Goal: Information Seeking & Learning: Learn about a topic

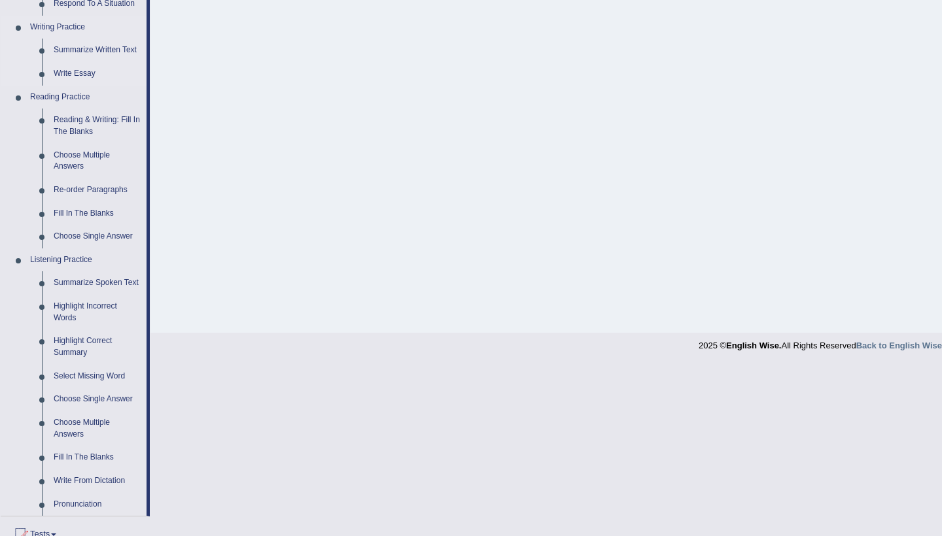
scroll to position [322, 0]
click at [82, 477] on link "Write From Dictation" at bounding box center [97, 480] width 99 height 24
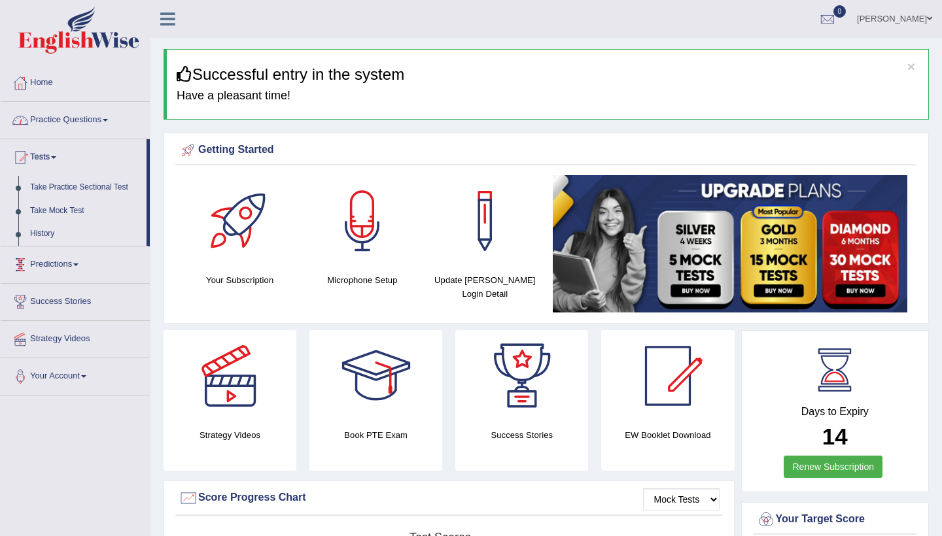
click at [103, 120] on link "Practice Questions" at bounding box center [75, 118] width 149 height 33
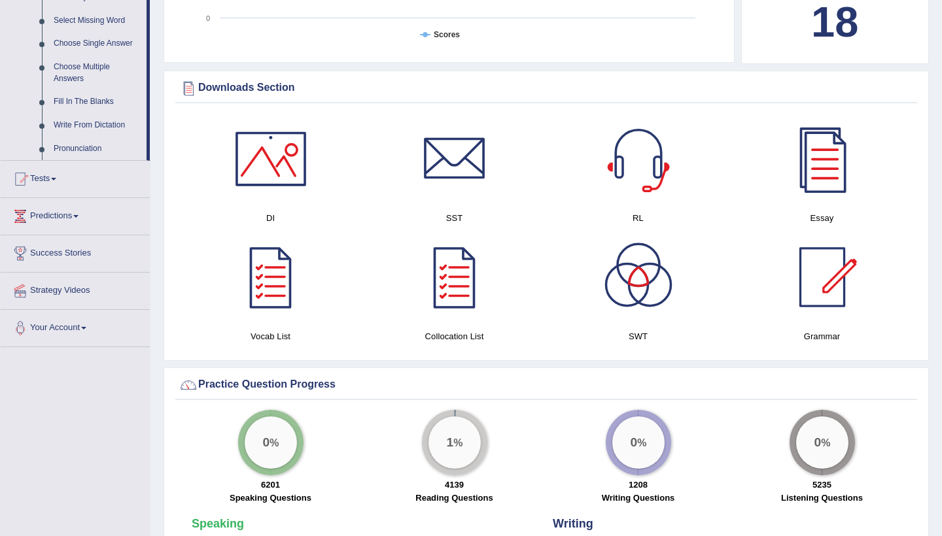
scroll to position [679, 0]
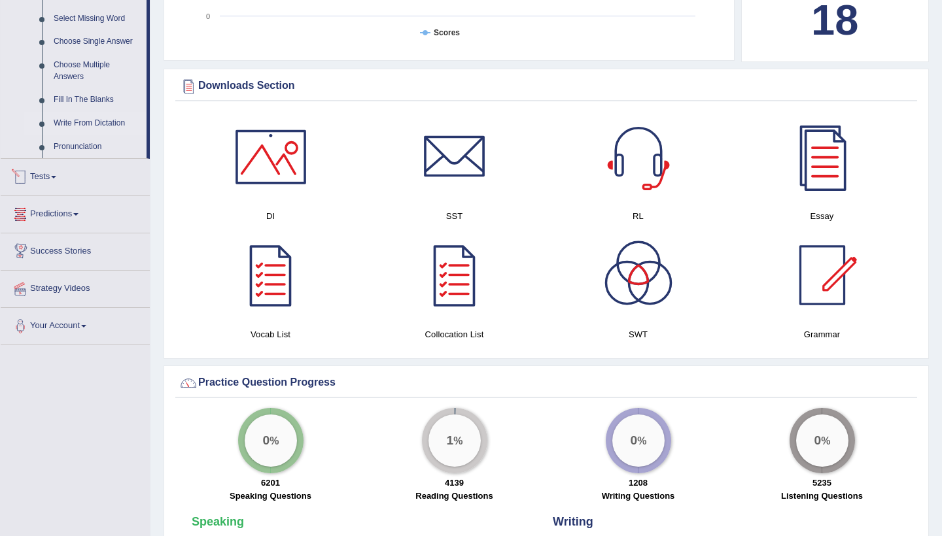
click at [79, 122] on link "Write From Dictation" at bounding box center [97, 124] width 99 height 24
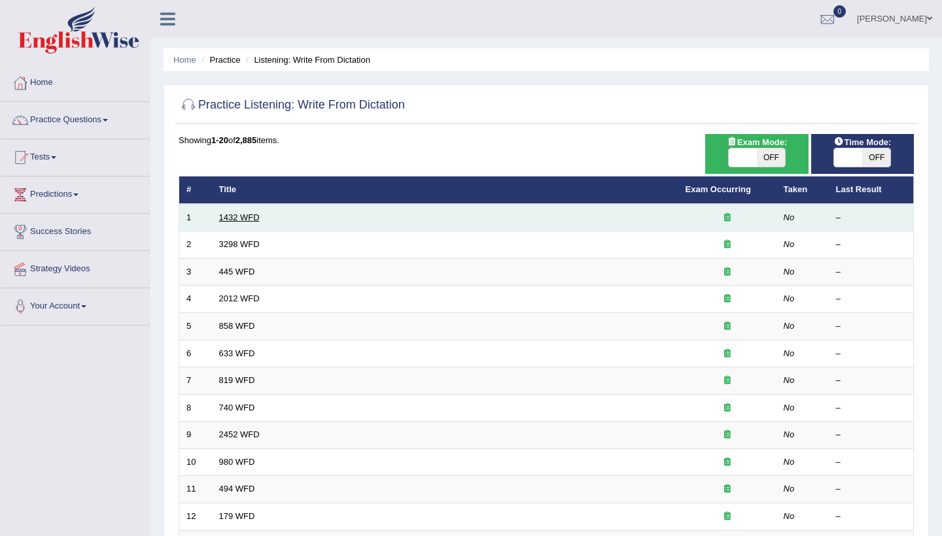
click at [249, 218] on link "1432 WFD" at bounding box center [239, 218] width 41 height 10
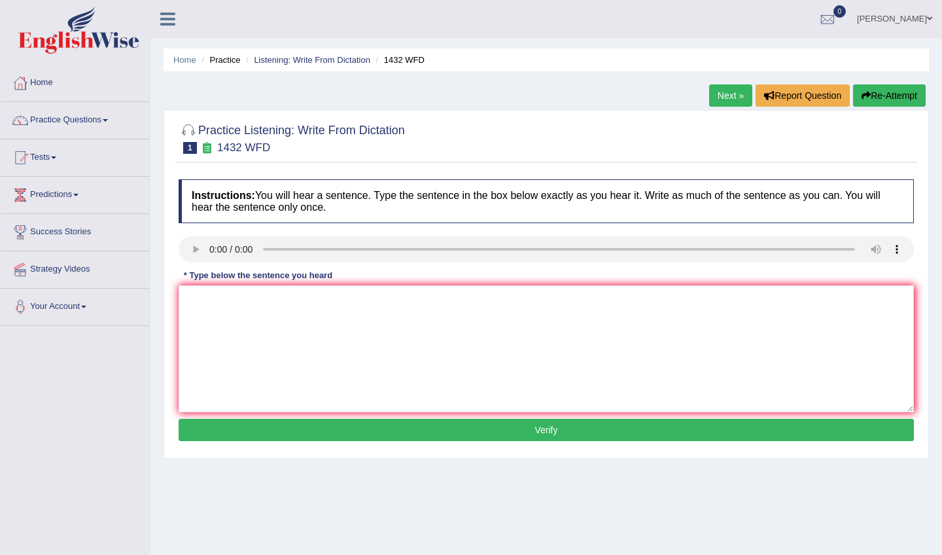
click at [191, 248] on audio at bounding box center [546, 249] width 735 height 26
click at [886, 97] on button "Re-Attempt" at bounding box center [889, 95] width 73 height 22
click at [733, 98] on link "Next »" at bounding box center [730, 95] width 43 height 22
click at [46, 81] on link "Home" at bounding box center [75, 81] width 149 height 33
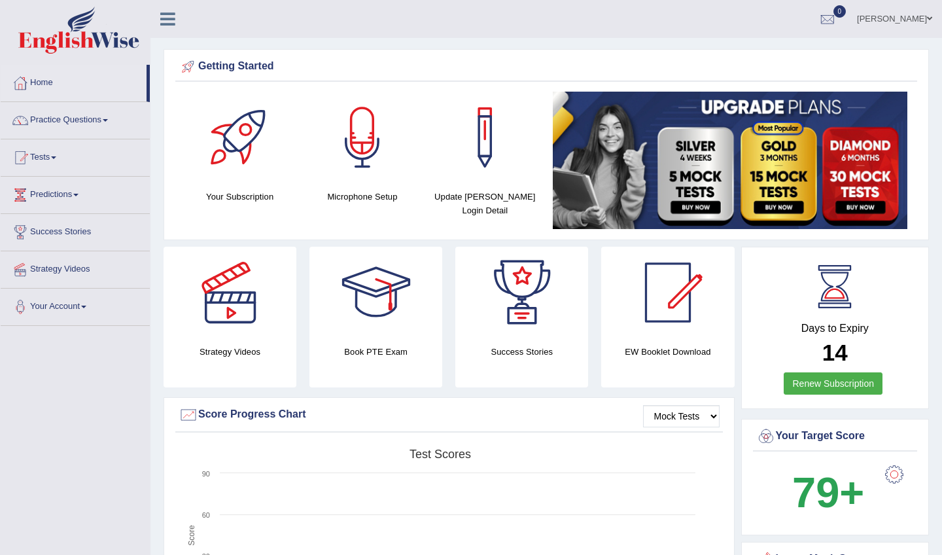
click at [370, 152] on div at bounding box center [363, 138] width 92 height 92
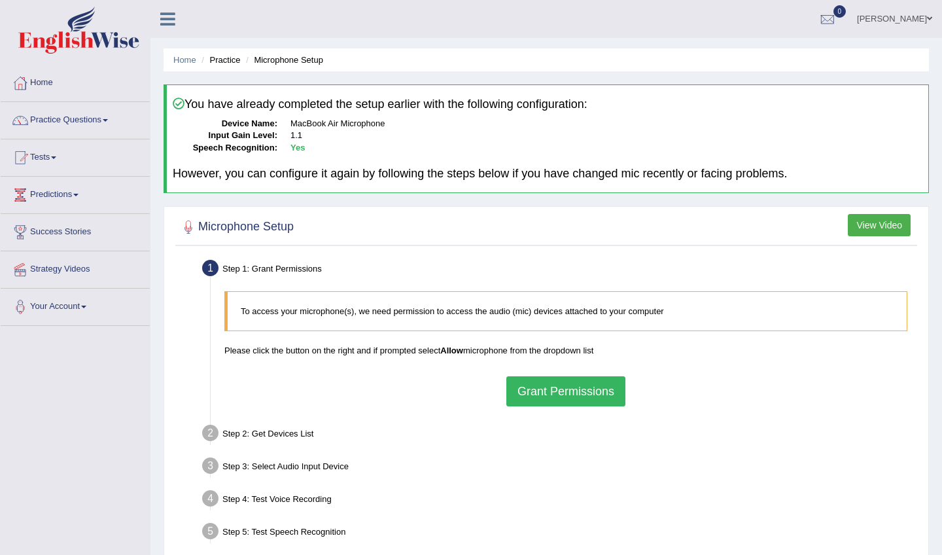
click at [547, 391] on button "Grant Permissions" at bounding box center [565, 391] width 119 height 30
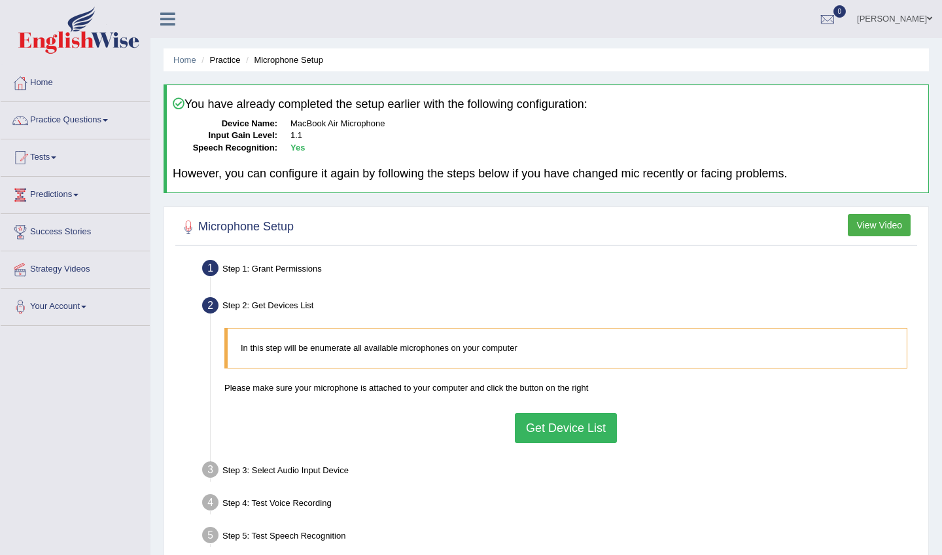
click at [546, 421] on button "Get Device List" at bounding box center [566, 428] width 102 height 30
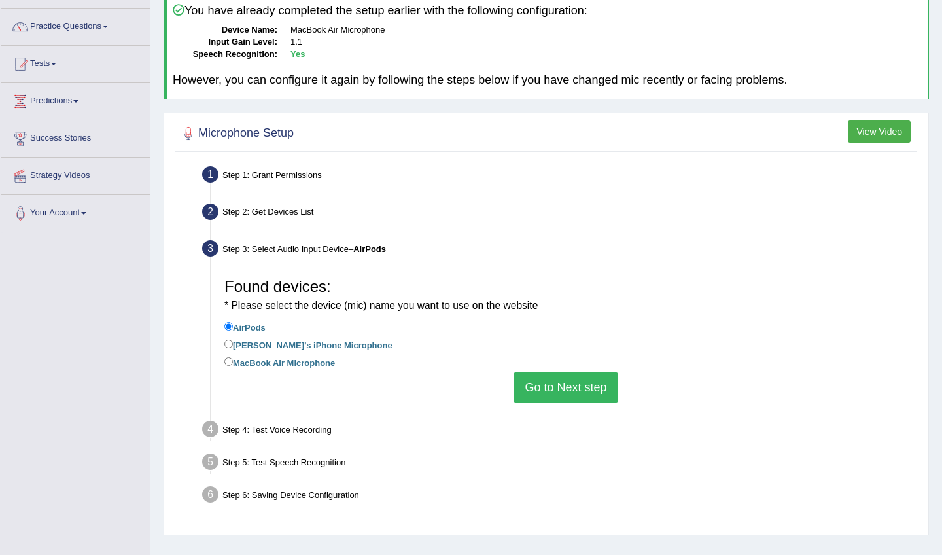
scroll to position [103, 0]
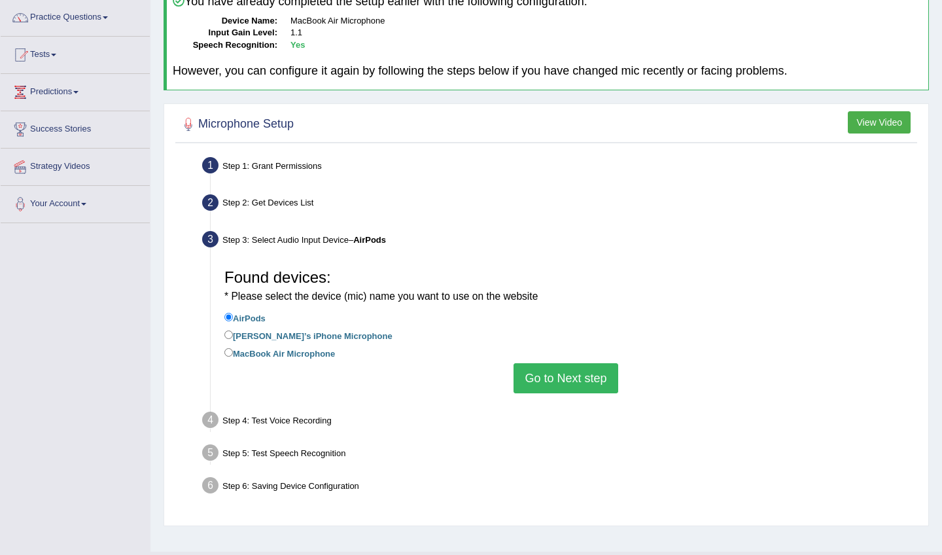
click at [560, 371] on button "Go to Next step" at bounding box center [565, 378] width 104 height 30
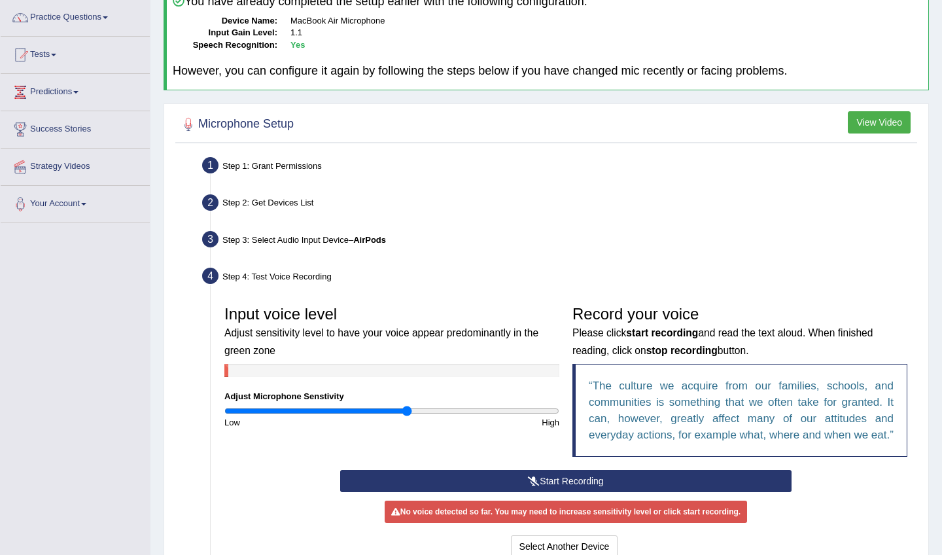
click at [553, 490] on button "Start Recording" at bounding box center [565, 481] width 451 height 22
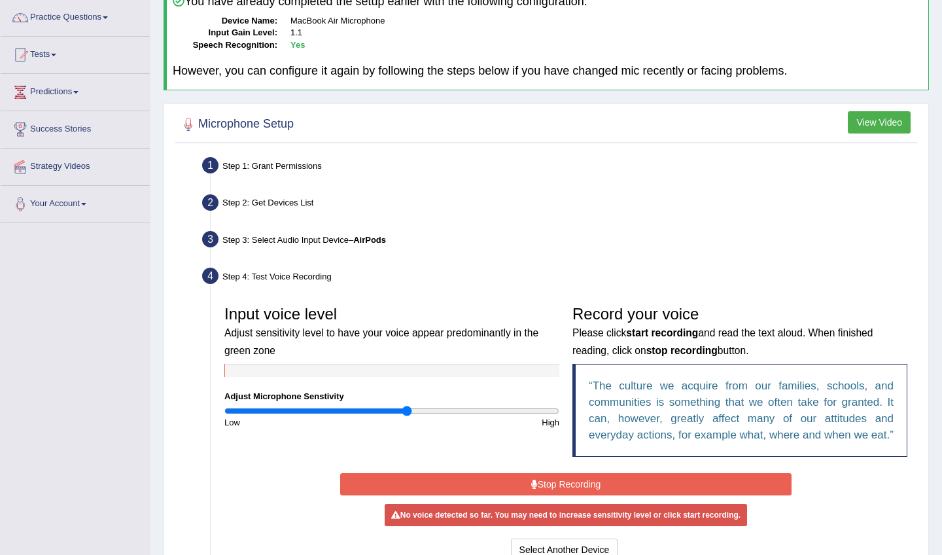
click at [588, 495] on button "Stop Recording" at bounding box center [565, 484] width 451 height 22
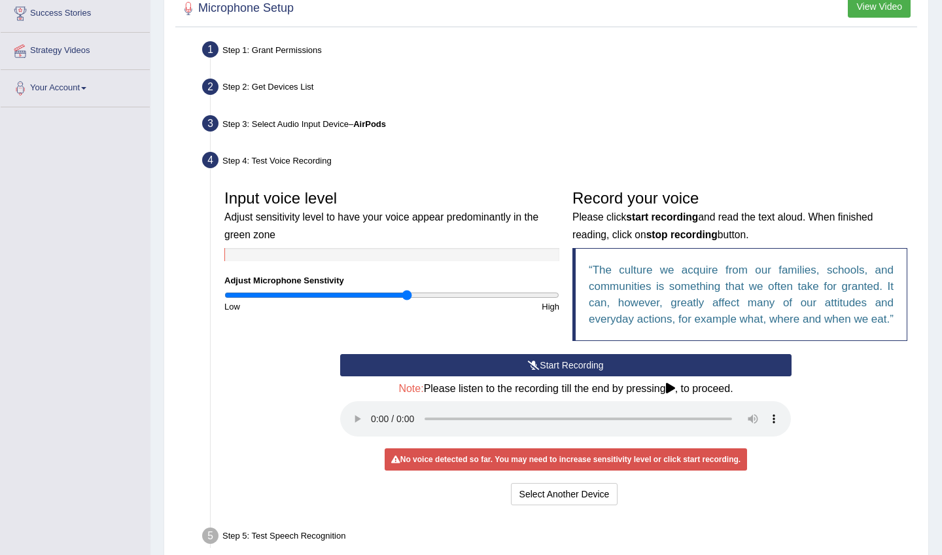
scroll to position [221, 0]
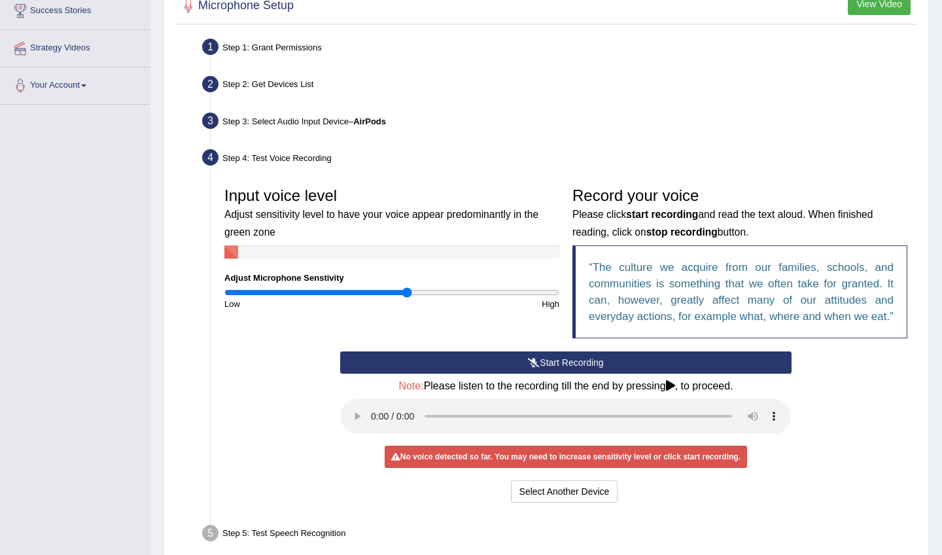
click at [372, 426] on audio at bounding box center [565, 415] width 451 height 35
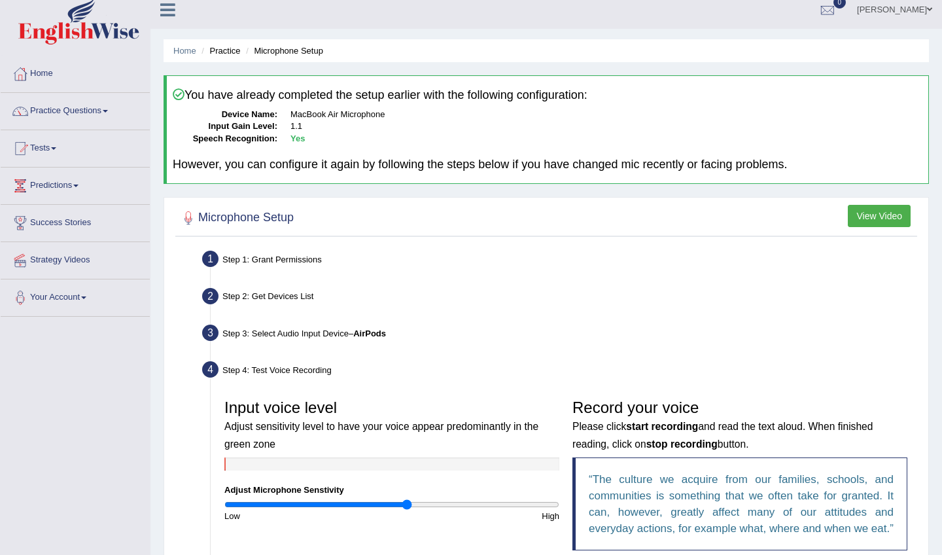
scroll to position [8, 0]
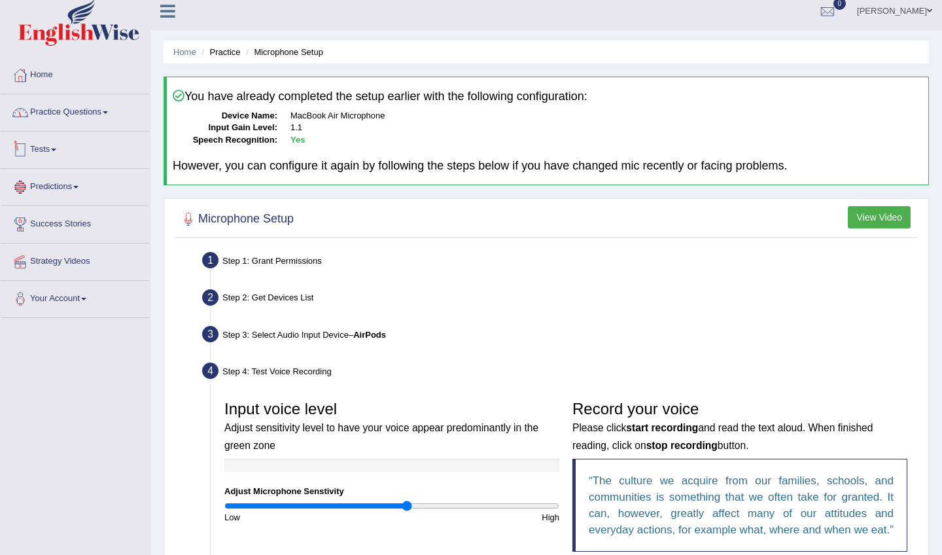
click at [56, 114] on link "Practice Questions" at bounding box center [75, 110] width 149 height 33
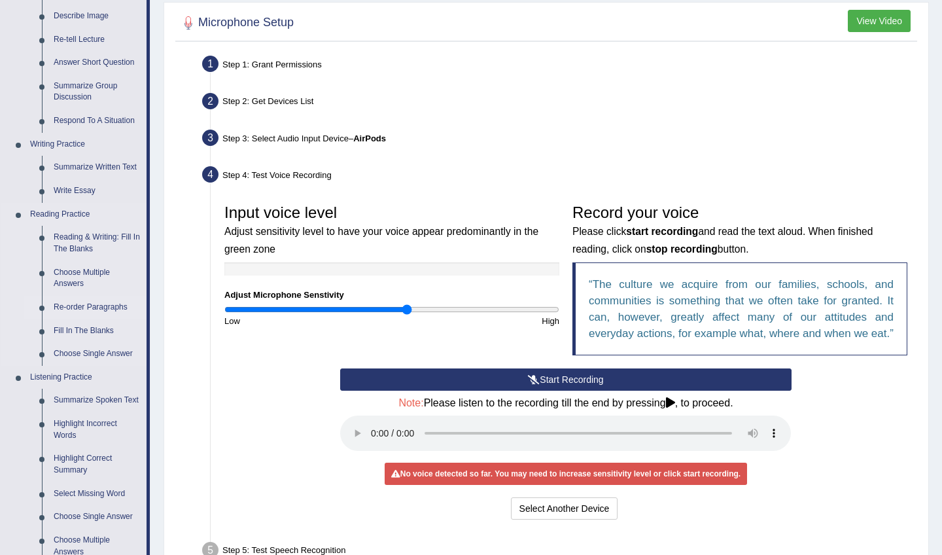
scroll to position [202, 0]
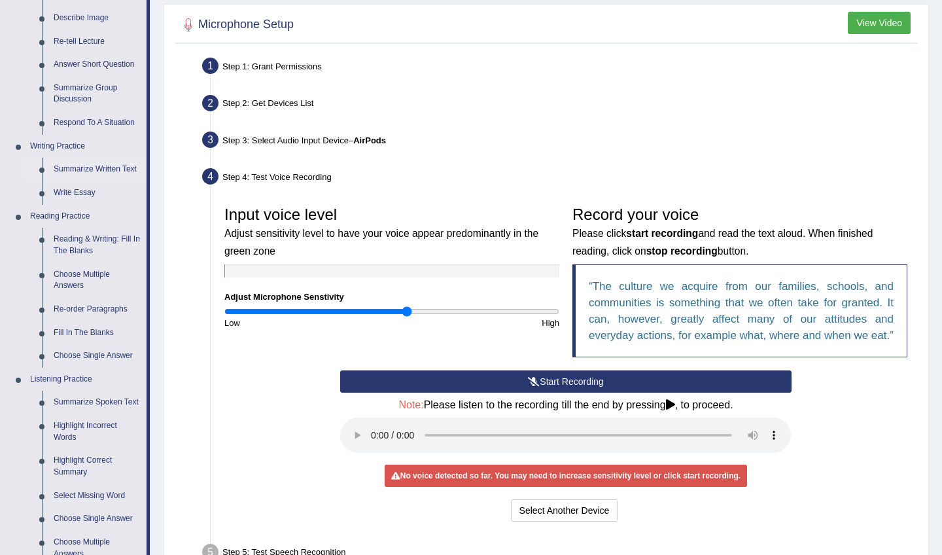
click at [94, 162] on link "Summarize Written Text" at bounding box center [97, 170] width 99 height 24
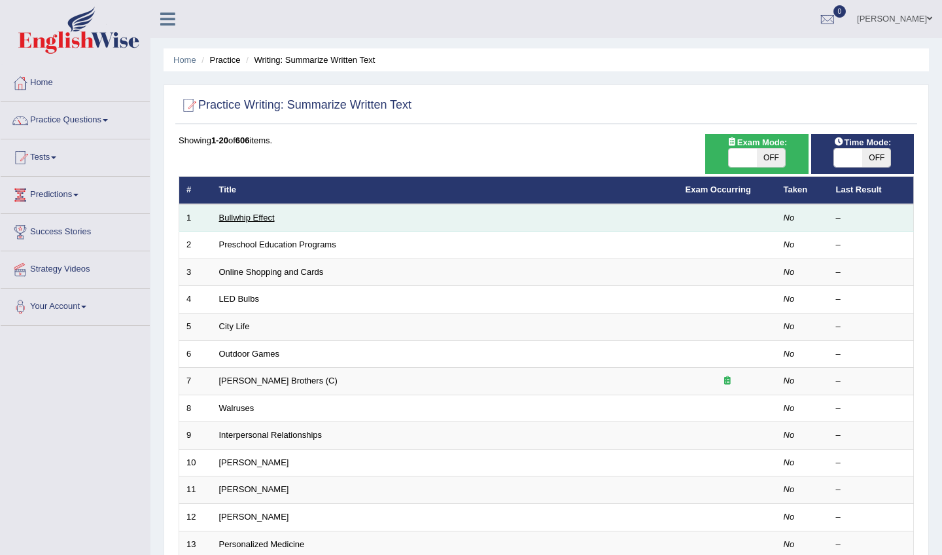
click at [257, 218] on link "Bullwhip Effect" at bounding box center [247, 218] width 56 height 10
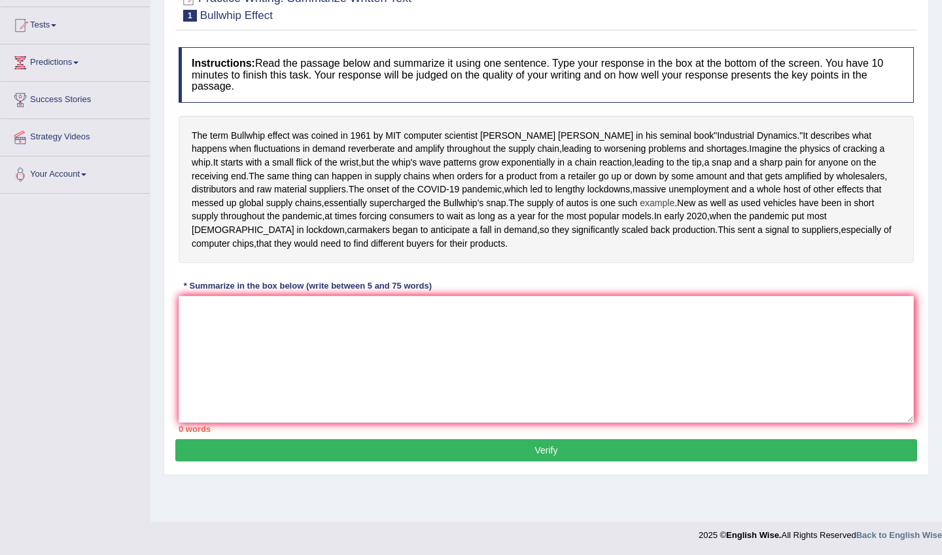
scroll to position [143, 0]
click at [335, 367] on textarea at bounding box center [546, 359] width 735 height 127
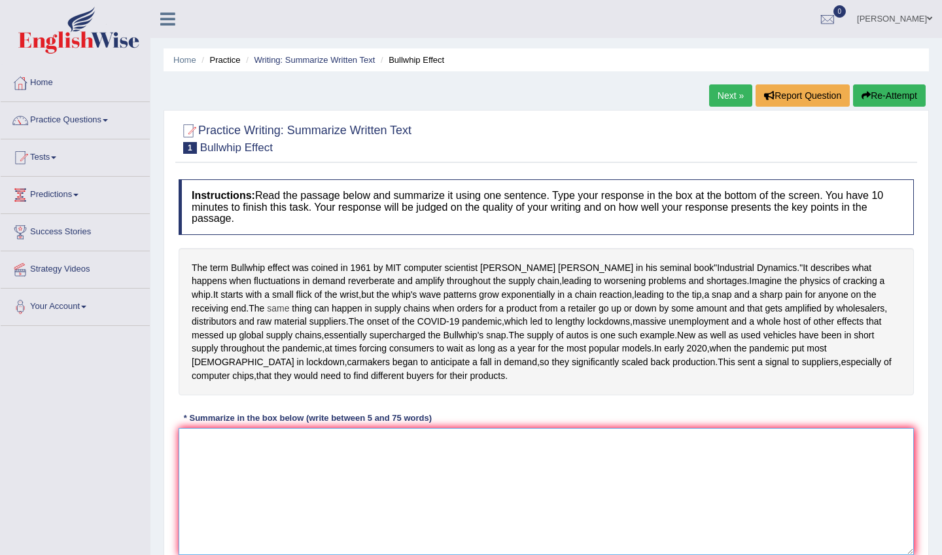
scroll to position [0, 0]
click at [74, 114] on link "Practice Questions" at bounding box center [75, 118] width 149 height 33
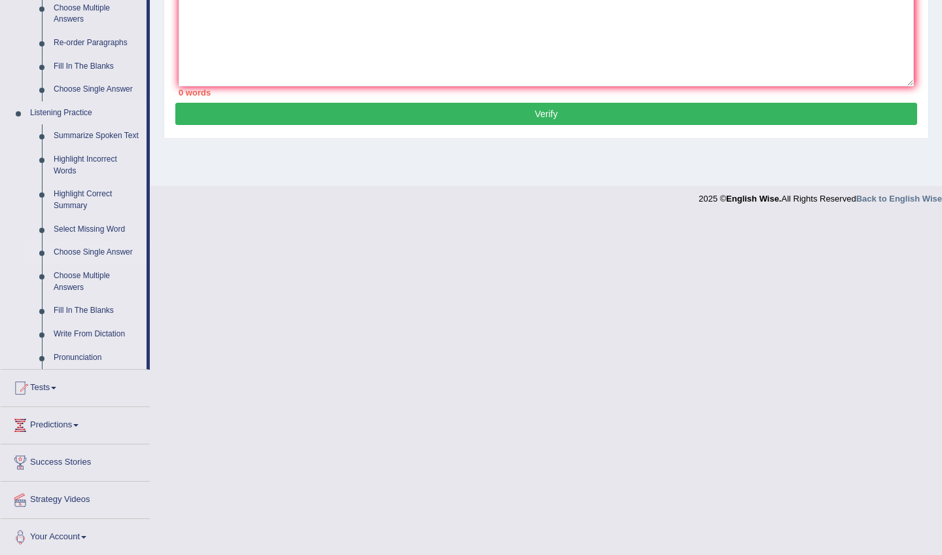
scroll to position [468, 0]
click at [83, 332] on link "Write From Dictation" at bounding box center [97, 335] width 99 height 24
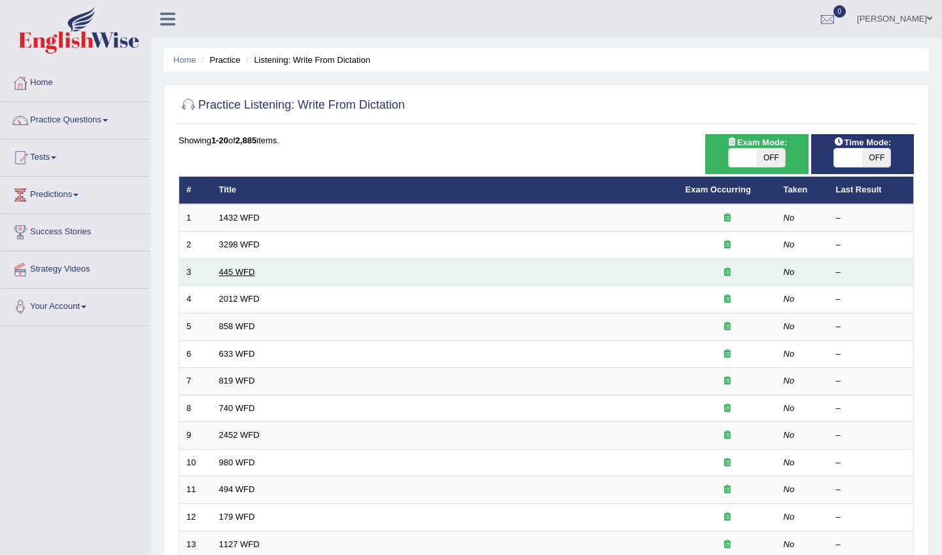
click at [243, 270] on link "445 WFD" at bounding box center [237, 272] width 36 height 10
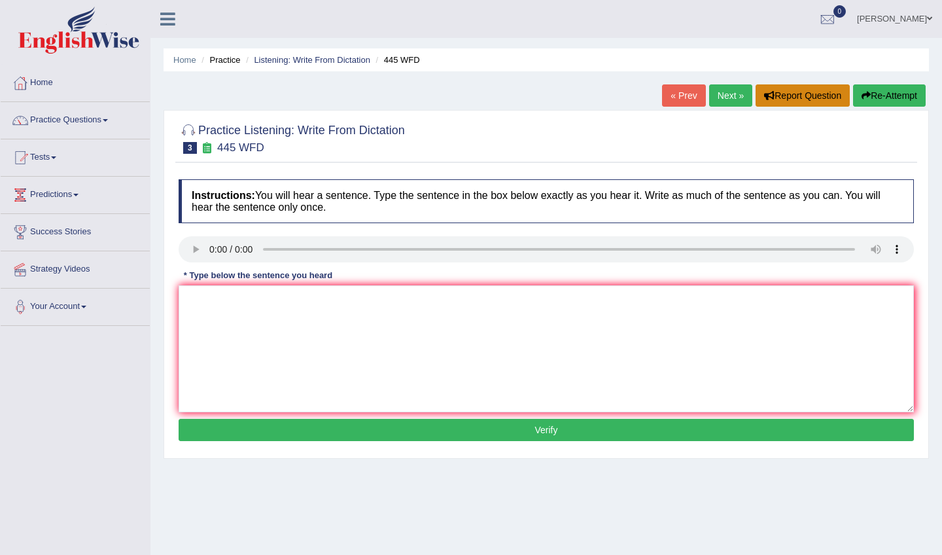
click at [789, 97] on button "Report Question" at bounding box center [803, 95] width 94 height 22
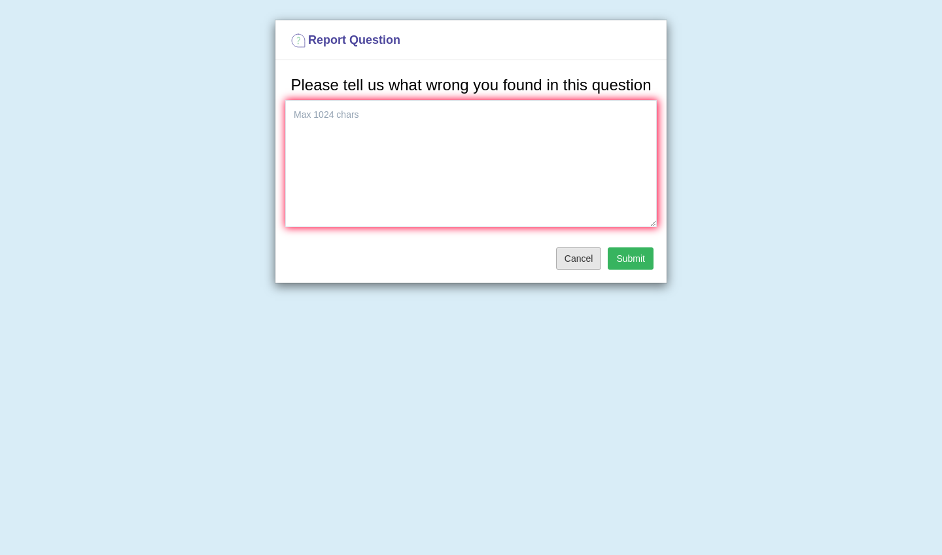
click at [568, 269] on button "Cancel" at bounding box center [579, 258] width 46 height 22
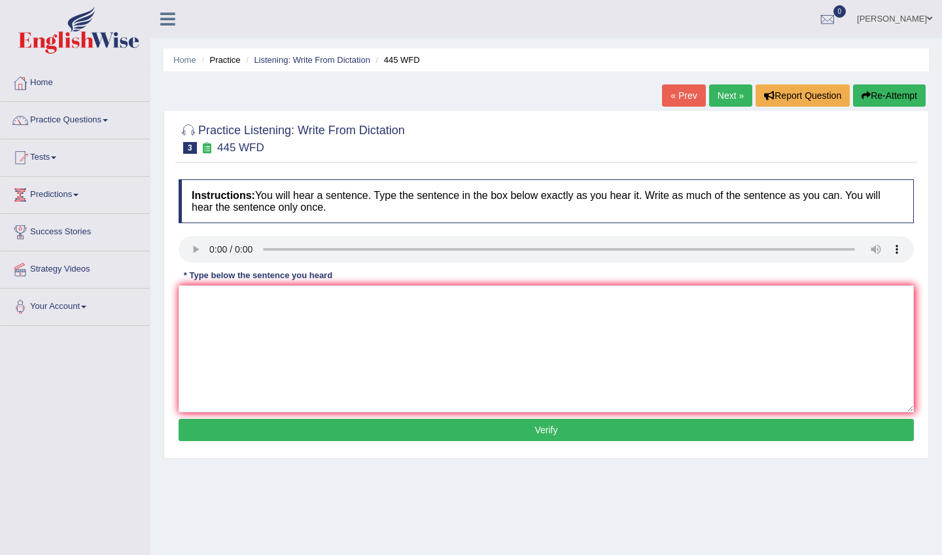
click at [904, 251] on audio at bounding box center [546, 249] width 735 height 26
click at [899, 249] on audio at bounding box center [546, 249] width 735 height 26
